Goal: Information Seeking & Learning: Check status

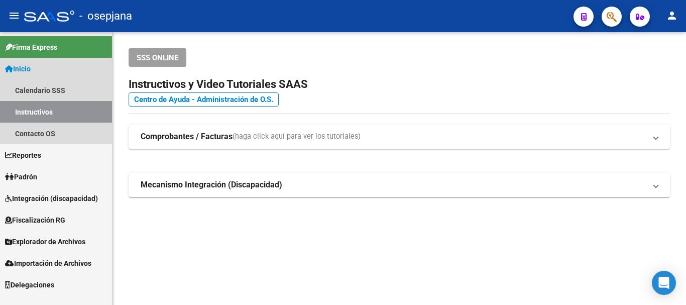
click at [22, 71] on span "Inicio" at bounding box center [18, 68] width 26 height 11
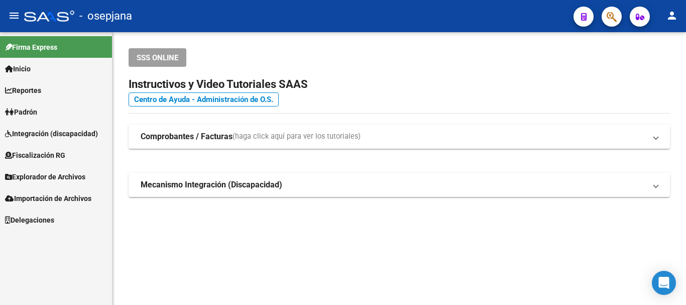
click at [28, 112] on span "Padrón" at bounding box center [21, 112] width 32 height 11
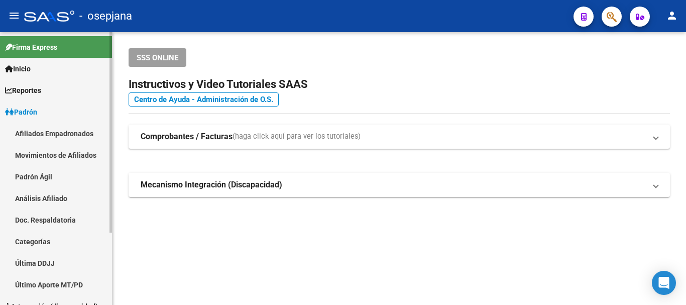
click at [40, 199] on link "Análisis Afiliado" at bounding box center [56, 198] width 112 height 22
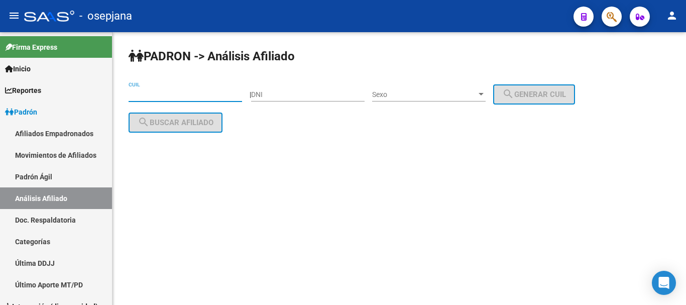
click at [165, 93] on input "CUIL" at bounding box center [186, 94] width 114 height 9
paste input "20-54532210-3"
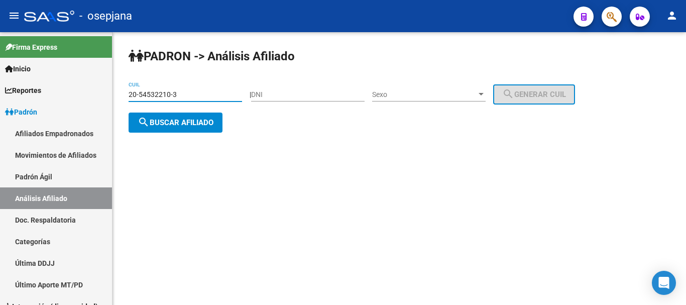
type input "20-54532210-3"
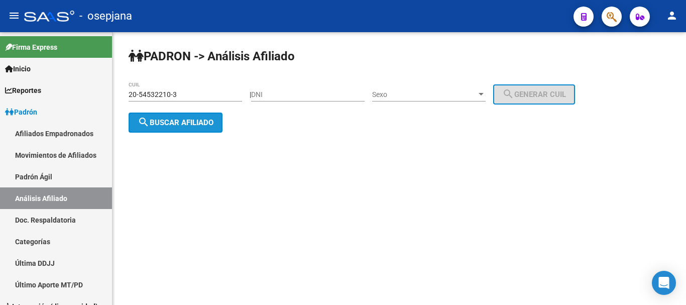
click at [160, 128] on button "search Buscar afiliado" at bounding box center [176, 123] width 94 height 20
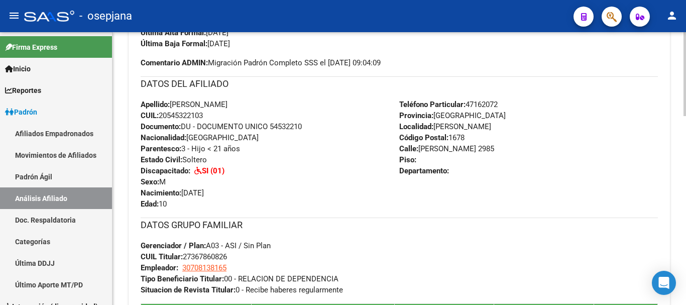
scroll to position [151, 0]
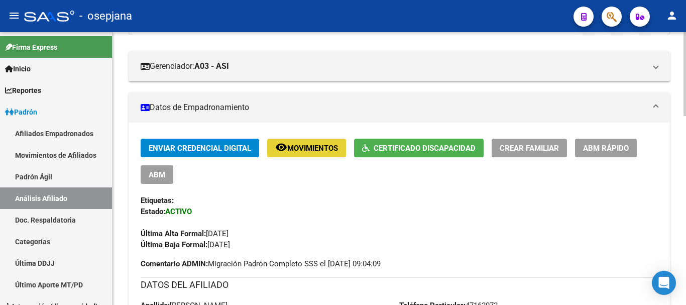
click at [306, 149] on span "Movimientos" at bounding box center [312, 148] width 51 height 9
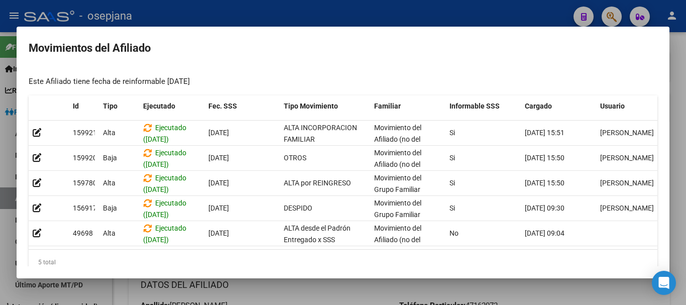
click at [244, 12] on div at bounding box center [343, 152] width 686 height 305
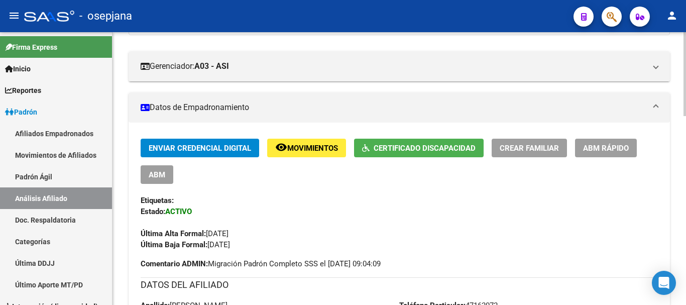
scroll to position [0, 0]
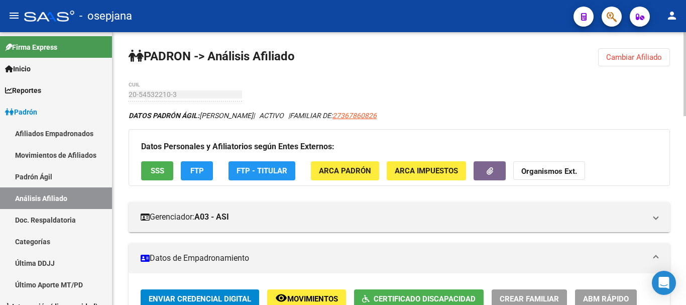
click at [164, 163] on button "SSS" at bounding box center [157, 170] width 32 height 19
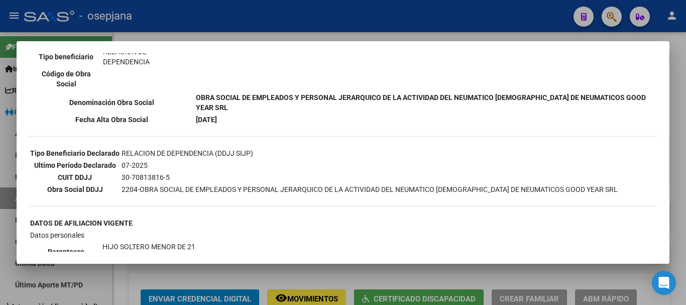
scroll to position [11, 0]
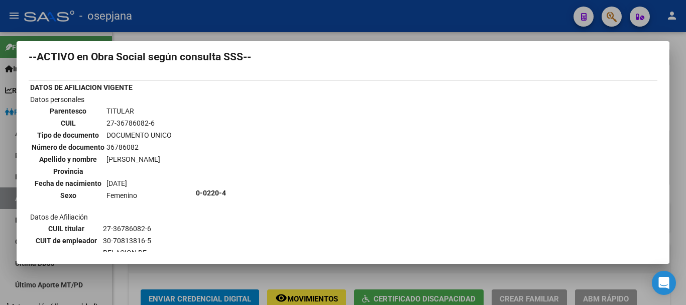
click at [286, 18] on div at bounding box center [343, 152] width 686 height 305
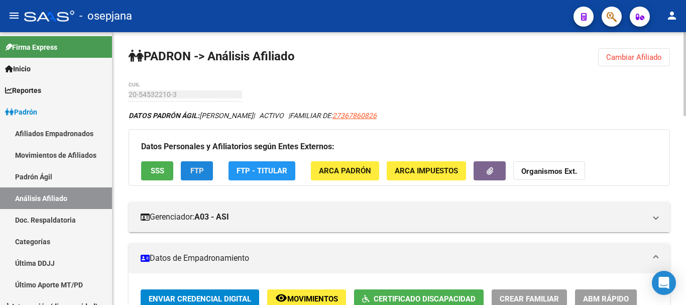
click at [198, 172] on span "FTP" at bounding box center [197, 171] width 14 height 9
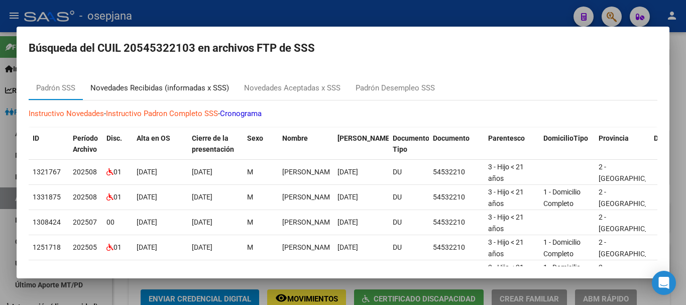
click at [166, 86] on div "Novedades Recibidas (informadas x SSS)" at bounding box center [159, 88] width 139 height 12
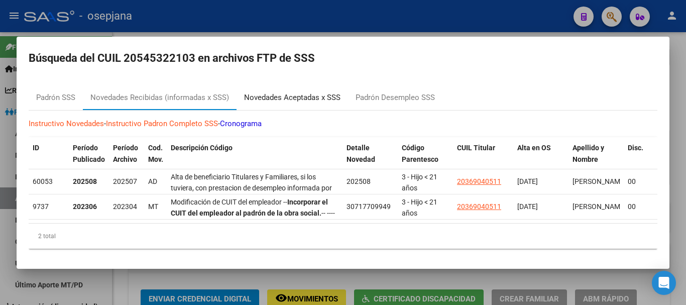
click at [287, 92] on div "Novedades Aceptadas x SSS" at bounding box center [292, 98] width 96 height 12
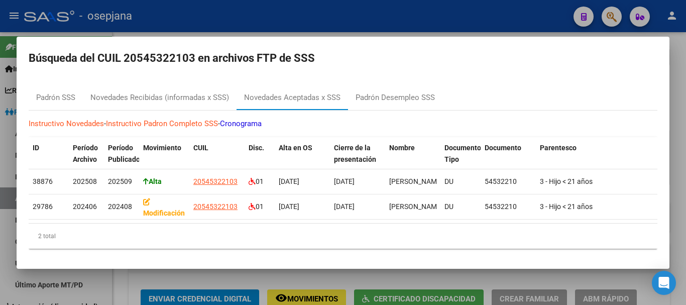
click at [320, 24] on div at bounding box center [343, 152] width 686 height 305
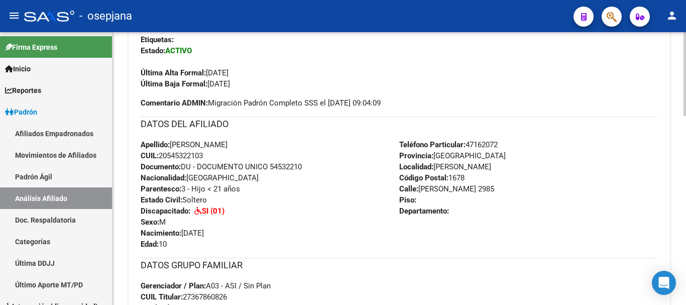
scroll to position [0, 0]
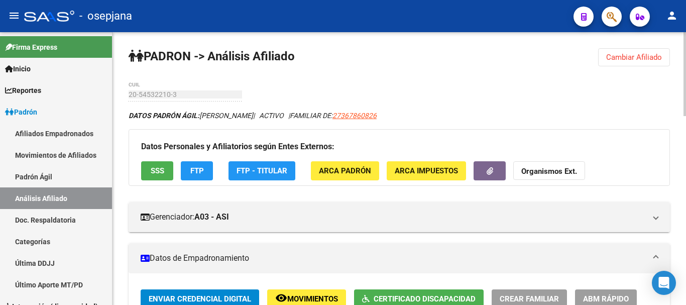
click at [156, 170] on span "SSS" at bounding box center [158, 171] width 14 height 9
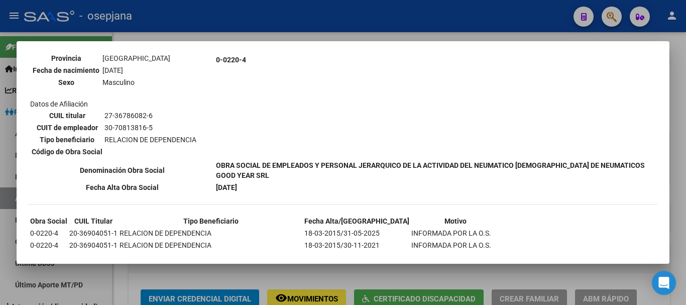
scroll to position [488, 0]
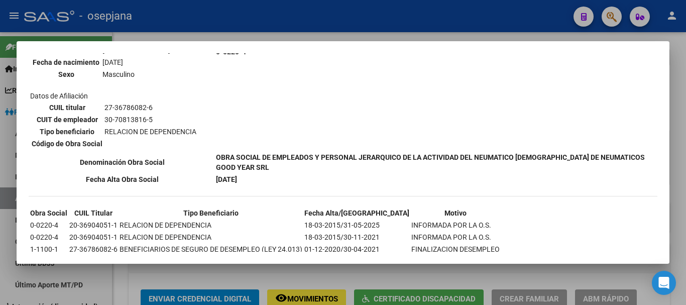
click at [313, 24] on div at bounding box center [343, 152] width 686 height 305
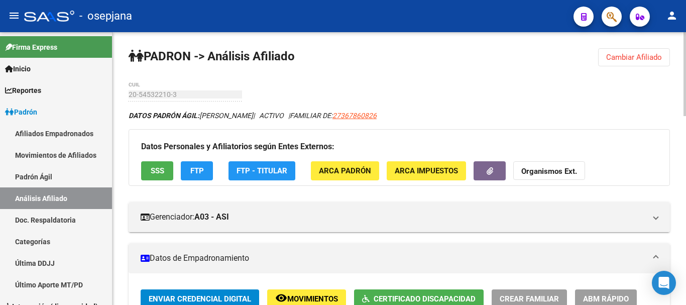
scroll to position [50, 0]
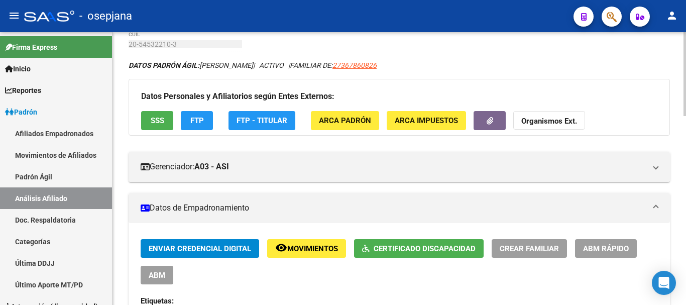
click at [314, 250] on span "Movimientos" at bounding box center [312, 248] width 51 height 9
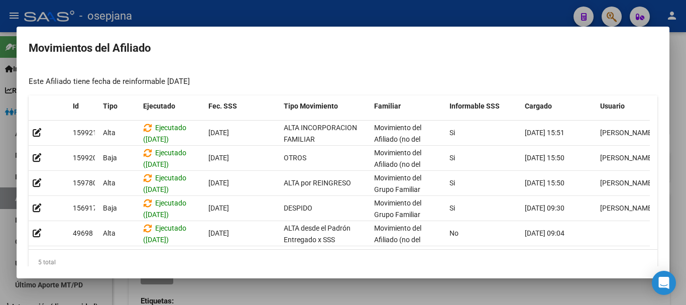
click at [245, 14] on div at bounding box center [343, 152] width 686 height 305
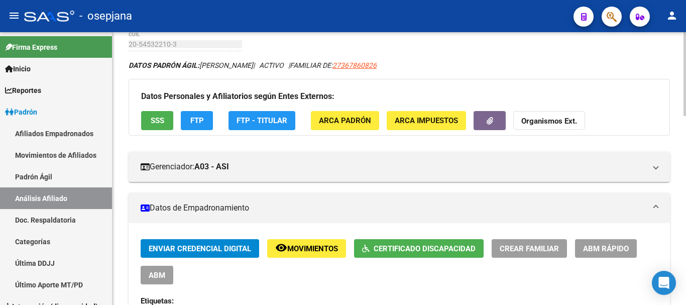
click at [188, 118] on button "FTP" at bounding box center [197, 120] width 32 height 19
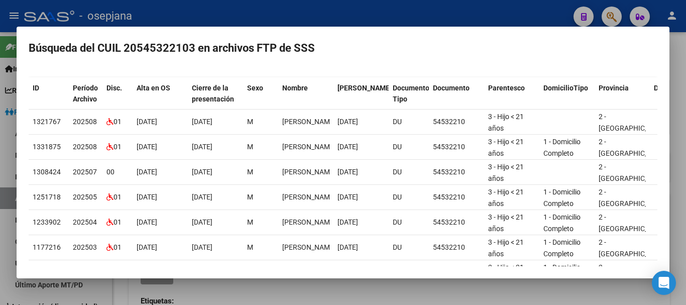
click at [355, 9] on div at bounding box center [343, 152] width 686 height 305
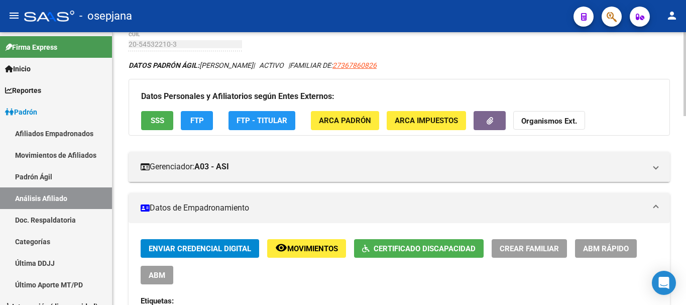
click at [162, 279] on span "ABM" at bounding box center [157, 275] width 17 height 9
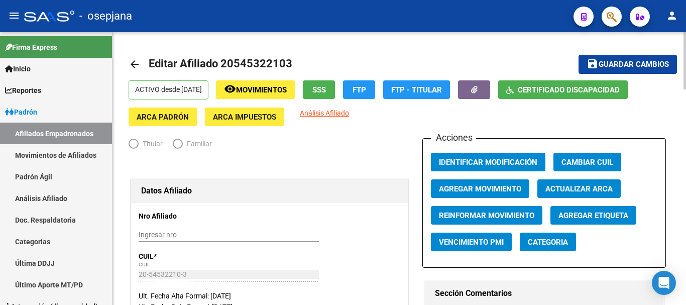
radio input "true"
type input "30-70813816-5"
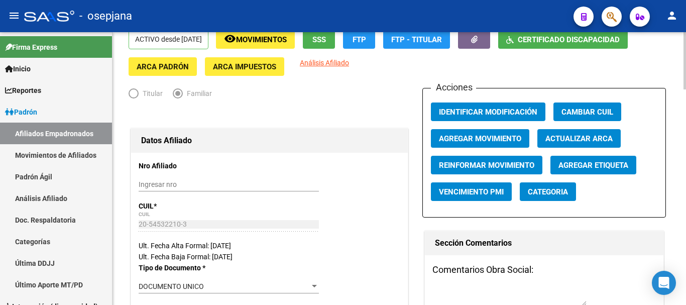
scroll to position [101, 0]
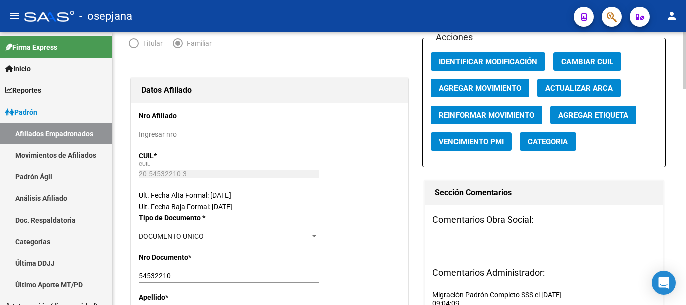
click at [221, 197] on div "Ult. Fecha Alta Formal: [DATE]" at bounding box center [270, 195] width 262 height 11
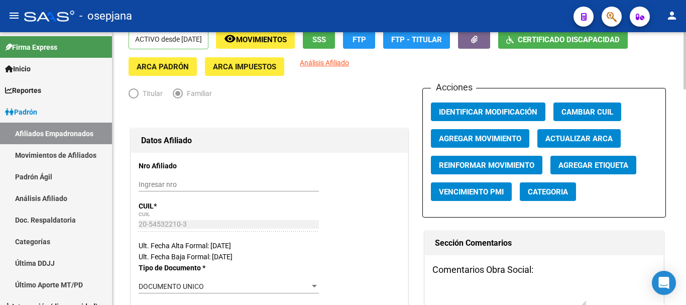
scroll to position [0, 0]
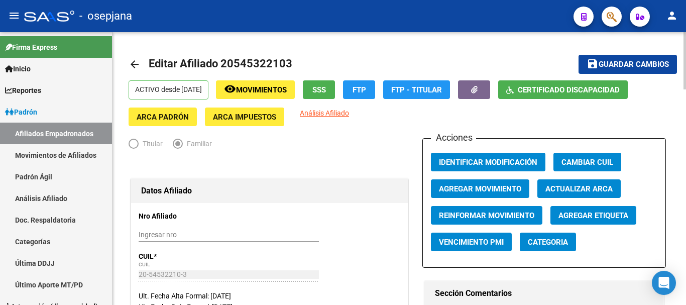
click at [132, 65] on mat-icon "arrow_back" at bounding box center [135, 64] width 12 height 12
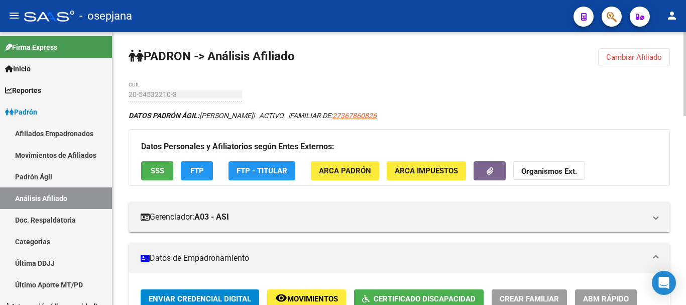
click at [293, 298] on span "Movimientos" at bounding box center [312, 298] width 51 height 9
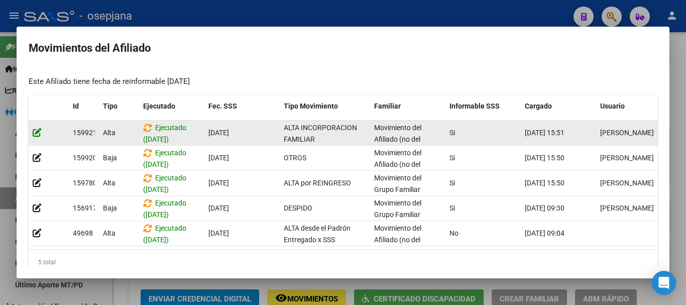
click at [37, 132] on icon at bounding box center [37, 133] width 9 height 10
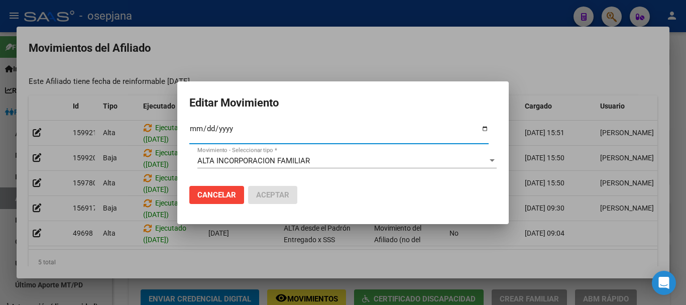
click at [233, 18] on div at bounding box center [343, 152] width 686 height 305
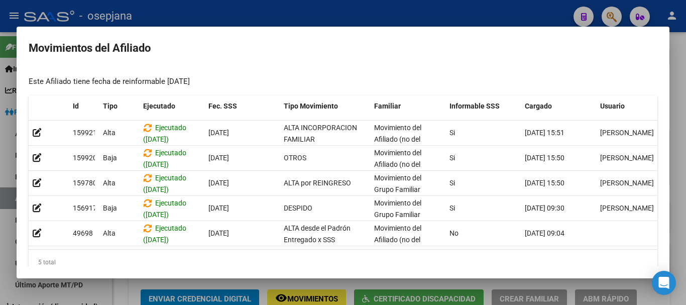
click at [233, 18] on div at bounding box center [343, 152] width 686 height 305
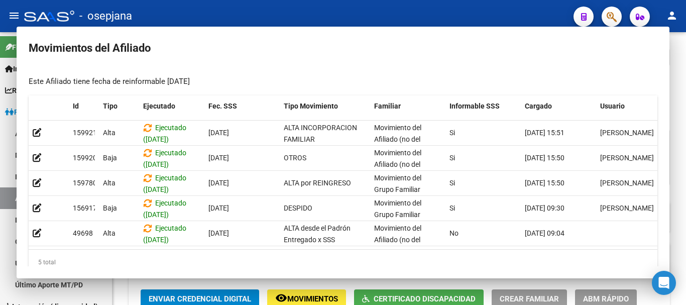
scroll to position [3, 0]
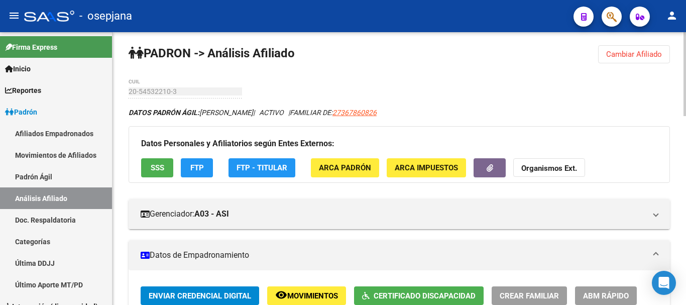
click at [631, 55] on span "Cambiar Afiliado" at bounding box center [635, 54] width 56 height 9
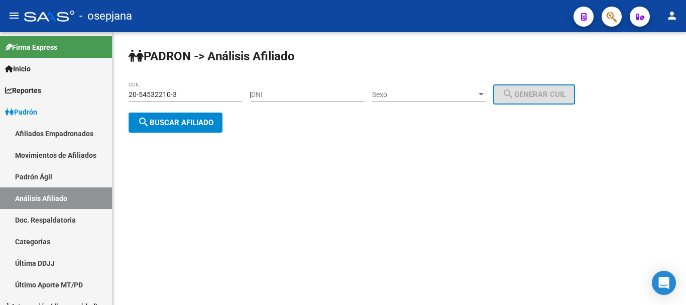
scroll to position [0, 0]
click at [23, 110] on span "Padrón" at bounding box center [21, 112] width 32 height 11
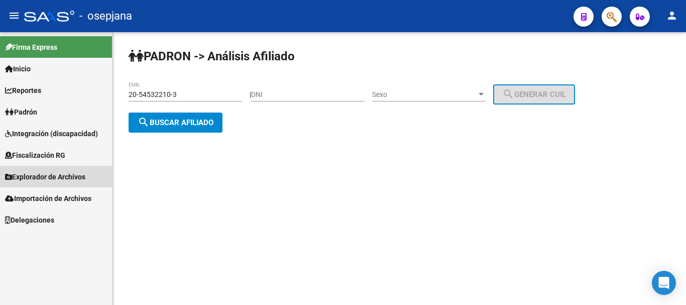
click at [39, 178] on span "Explorador de Archivos" at bounding box center [45, 176] width 80 height 11
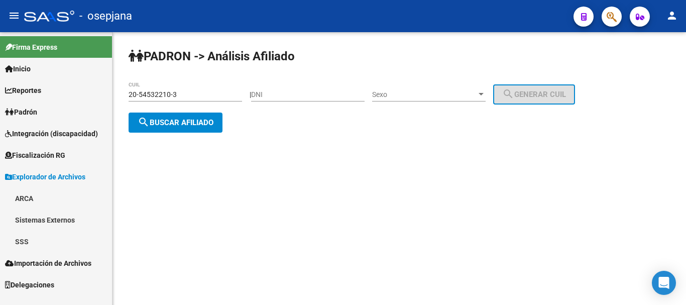
click at [24, 234] on link "SSS" at bounding box center [56, 242] width 112 height 22
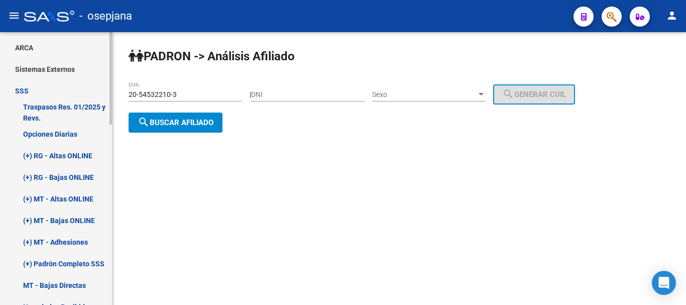
scroll to position [251, 0]
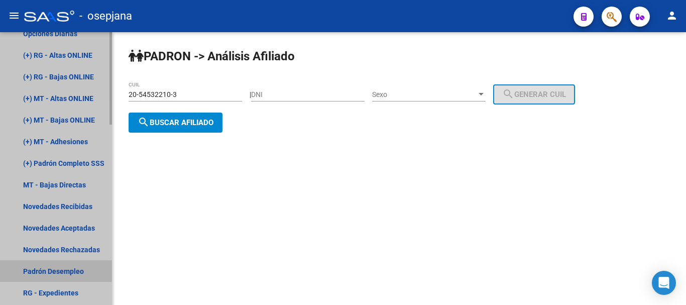
click at [46, 271] on link "Padrón Desempleo" at bounding box center [56, 271] width 112 height 22
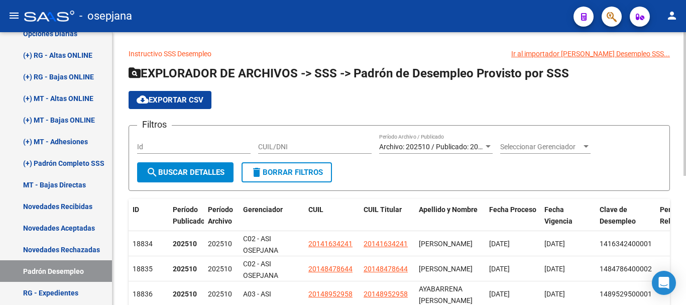
click at [323, 149] on input "CUIL/DNI" at bounding box center [315, 147] width 114 height 9
click at [267, 150] on input "CUIL/DNI" at bounding box center [315, 147] width 114 height 9
click at [301, 147] on input "CUIL/DNI" at bounding box center [315, 147] width 114 height 9
type input "20254483045"
click at [220, 170] on span "search Buscar Detalles" at bounding box center [185, 172] width 78 height 9
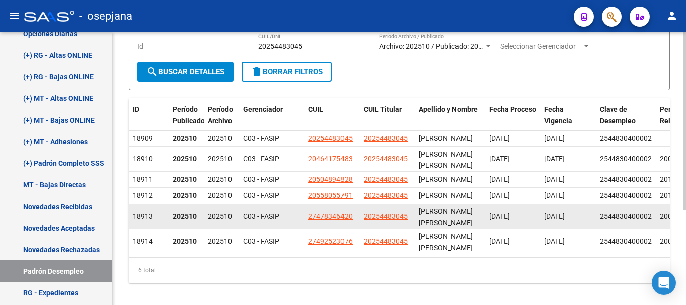
scroll to position [145, 0]
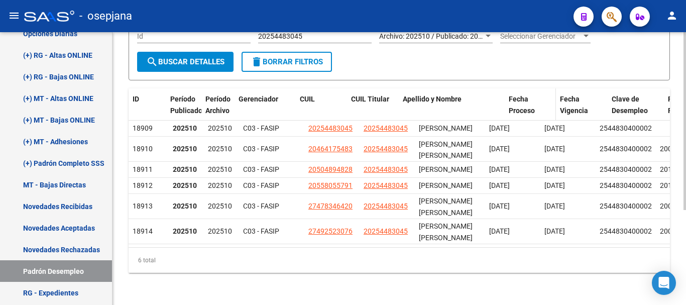
drag, startPoint x: 482, startPoint y: 66, endPoint x: 526, endPoint y: 70, distance: 43.4
click at [526, 88] on div "ID Período Publicado Período Archivo Gerenciador CUIL CUIL Titular Apellido y N…" at bounding box center [455, 104] width 653 height 33
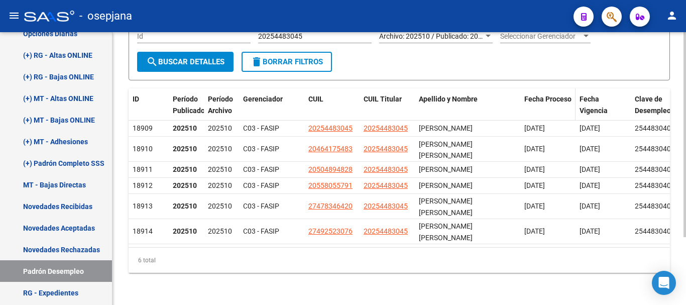
scroll to position [90, 0]
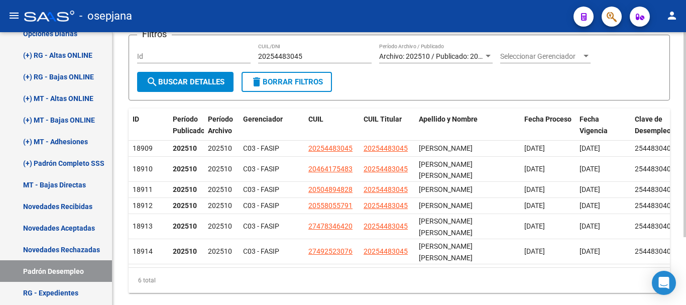
click at [420, 292] on div "Instructivo SSS Desempleo Ir al importador [PERSON_NAME] Desempleo SSS... EXPLO…" at bounding box center [400, 133] width 574 height 383
